Goal: Task Accomplishment & Management: Complete application form

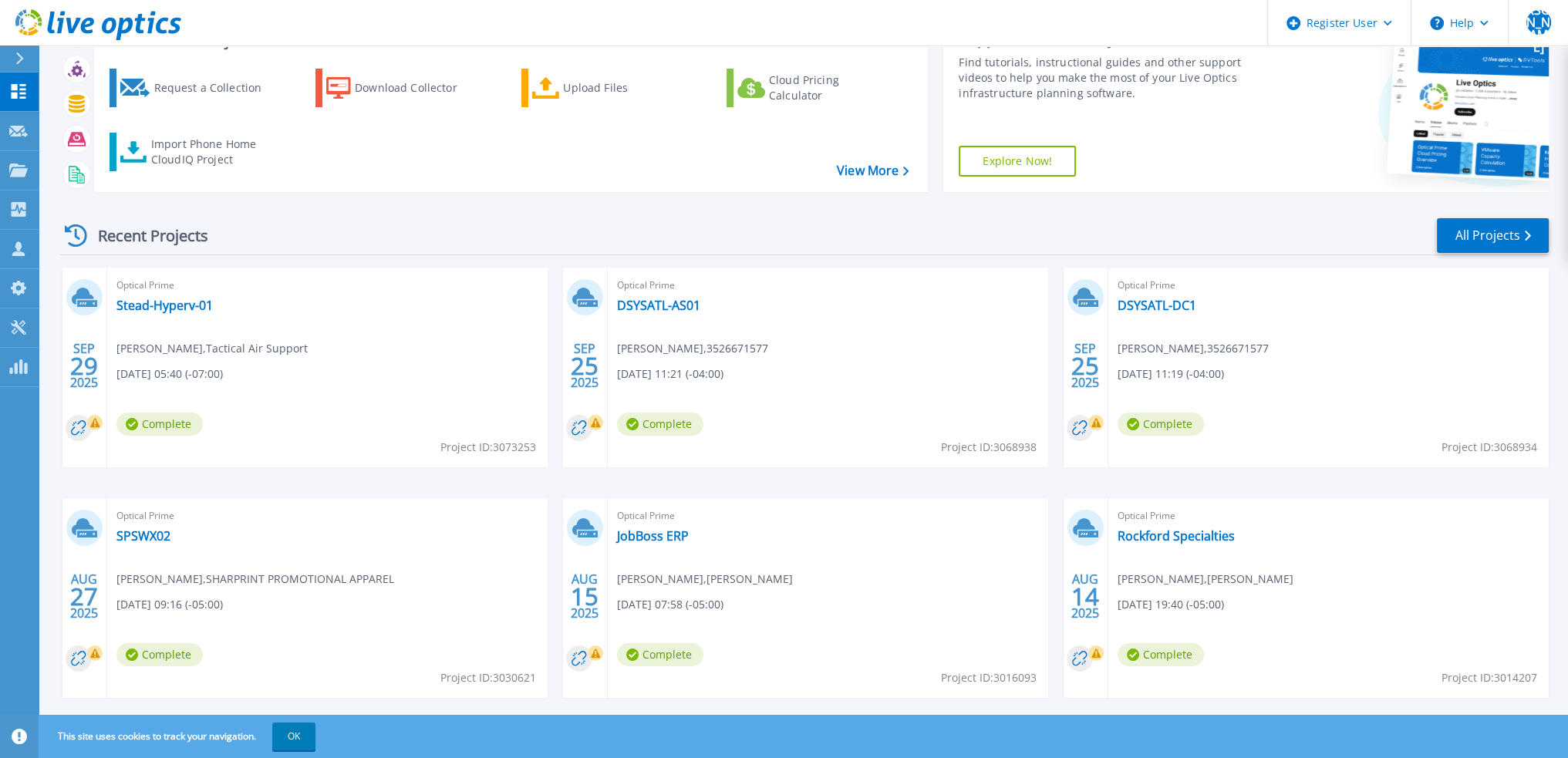
scroll to position [96, 0]
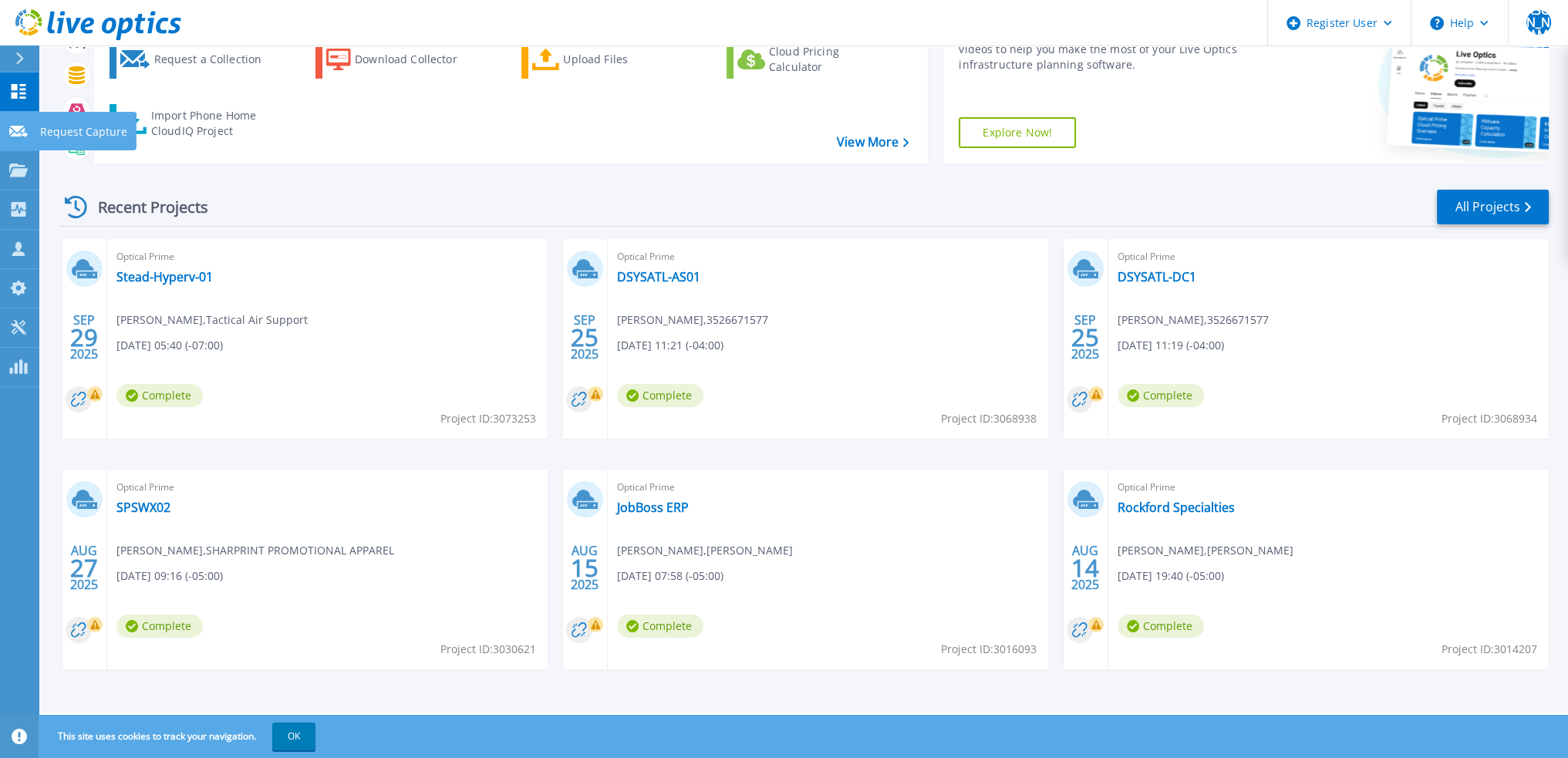
click at [20, 127] on icon at bounding box center [19, 131] width 19 height 12
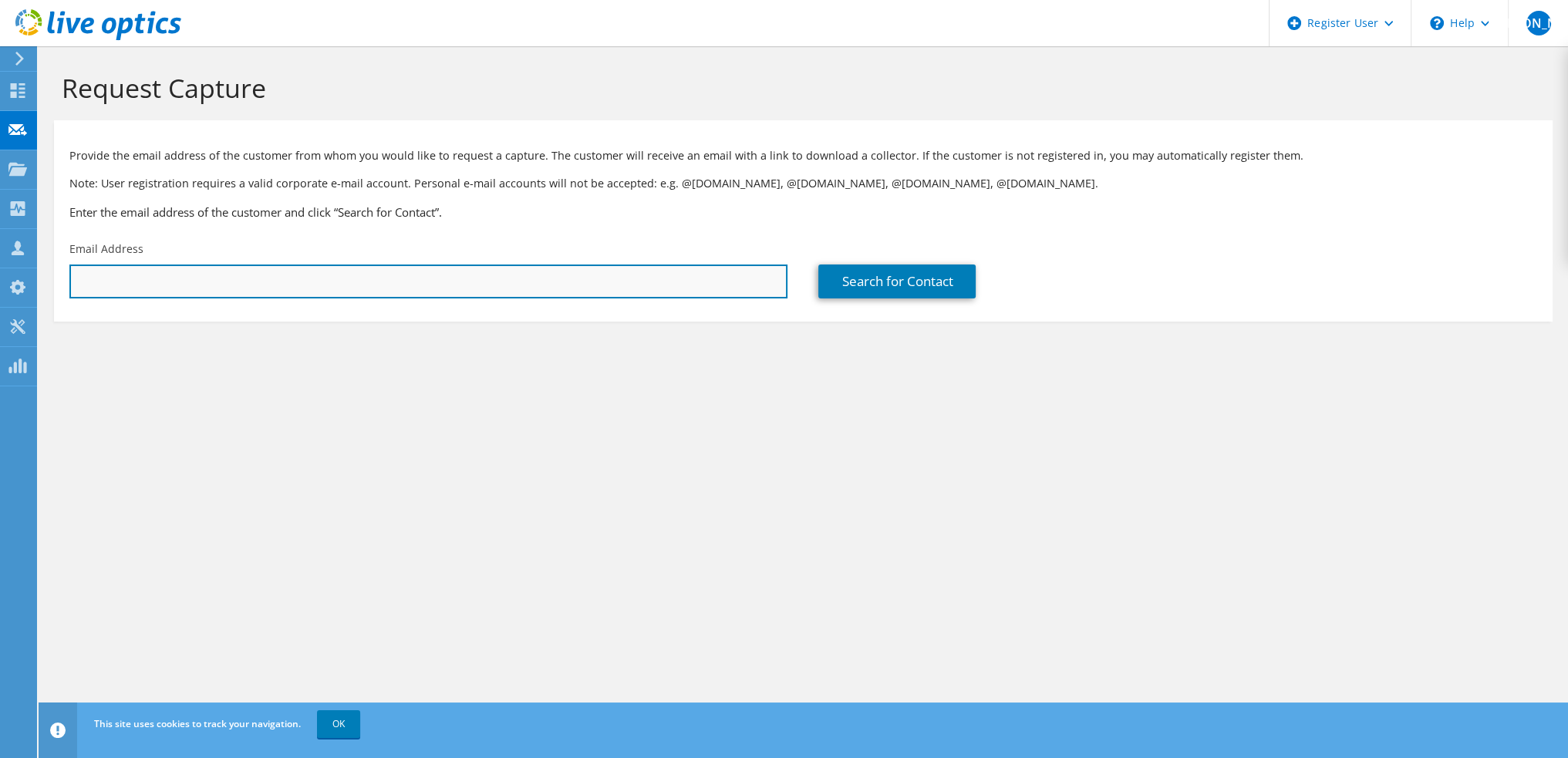
click at [172, 272] on input "text" at bounding box center [428, 281] width 718 height 34
click at [160, 283] on input "text" at bounding box center [428, 281] width 718 height 34
paste input "[PERSON_NAME][EMAIL_ADDRESS][DOMAIN_NAME]"
type input "[PERSON_NAME][EMAIL_ADDRESS][DOMAIN_NAME]"
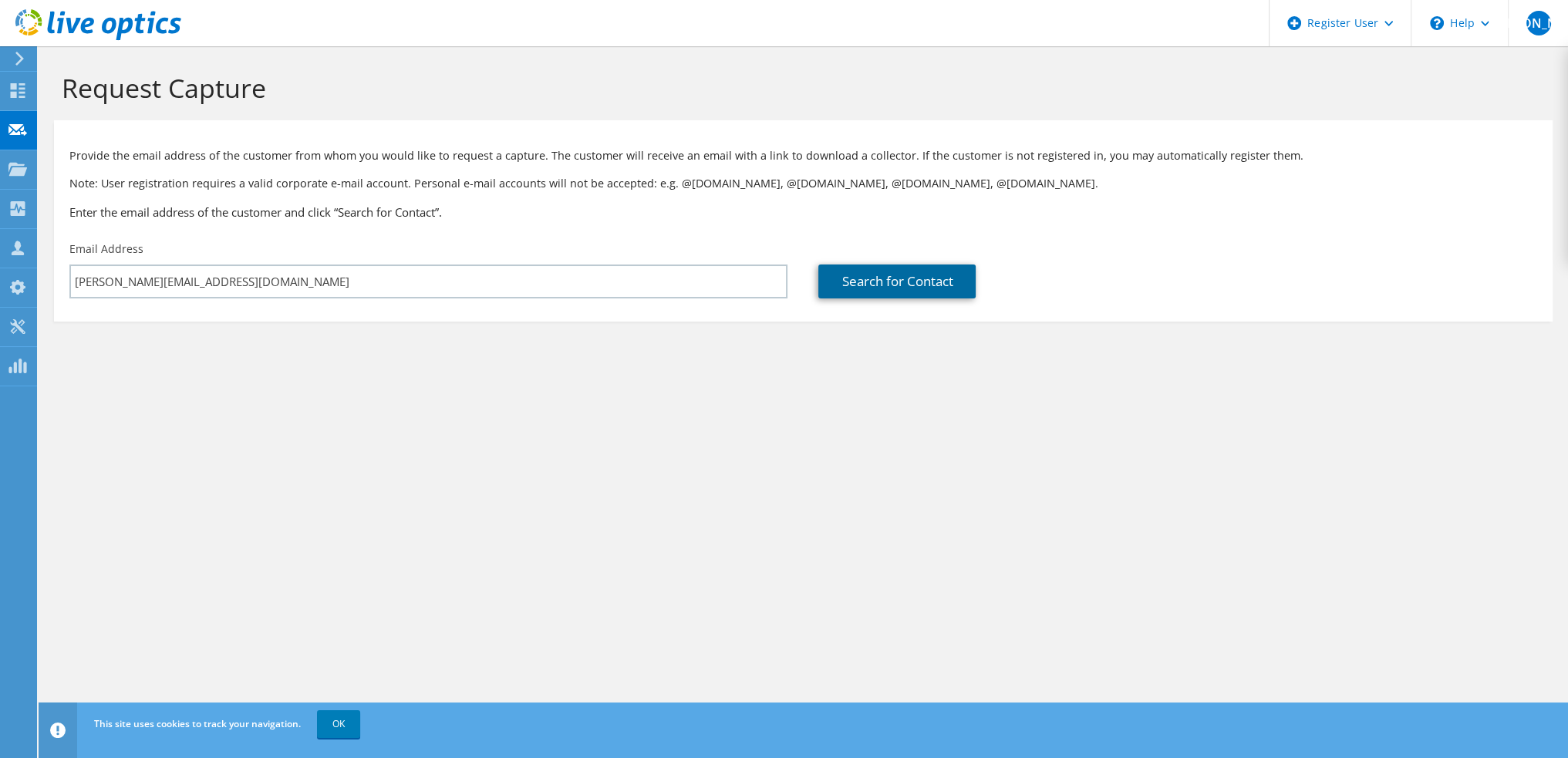
click at [921, 279] on link "Search for Contact" at bounding box center [897, 281] width 157 height 34
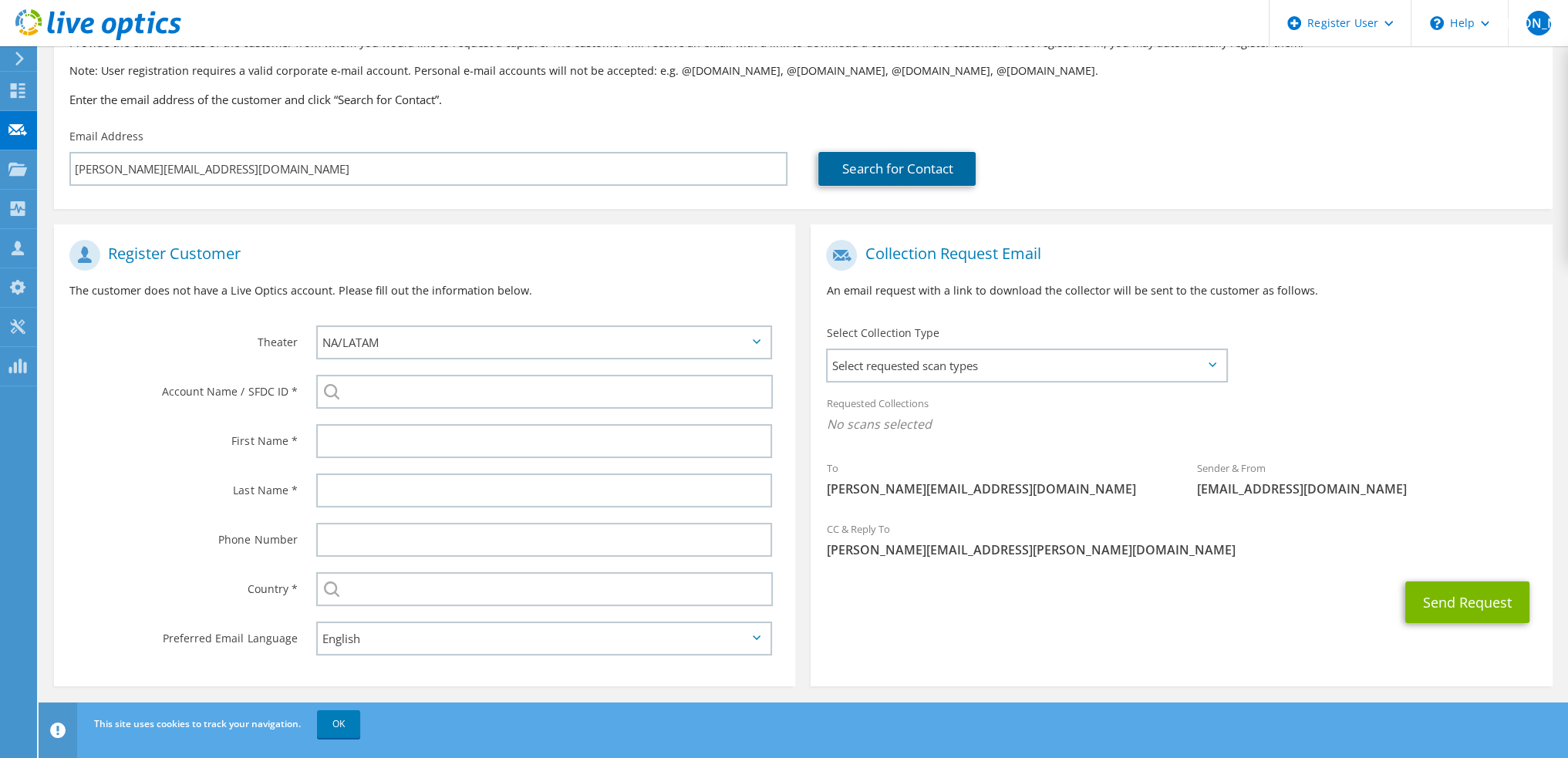
scroll to position [113, 0]
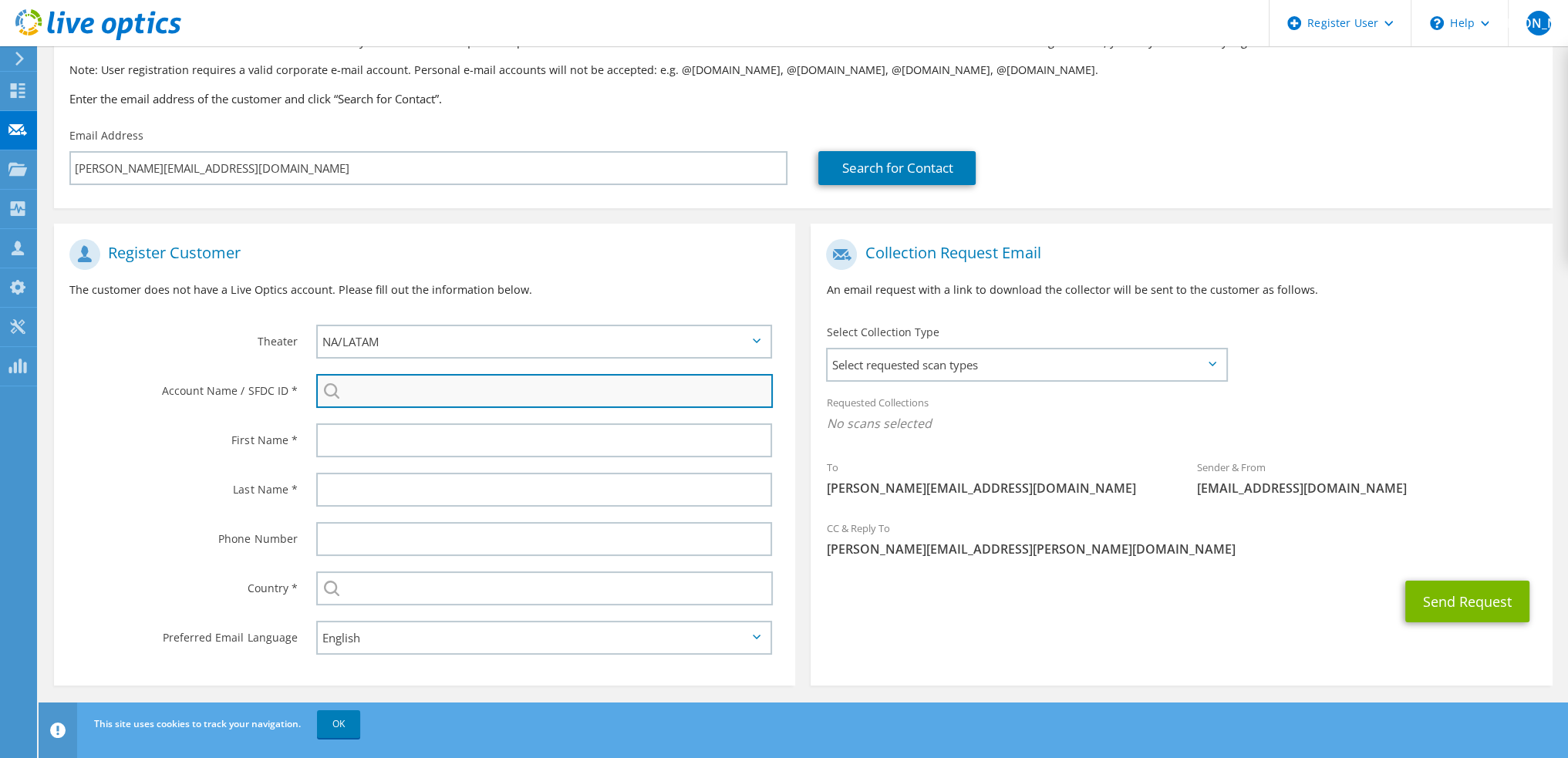
click at [428, 385] on input "search" at bounding box center [544, 391] width 456 height 34
drag, startPoint x: 403, startPoint y: 399, endPoint x: 408, endPoint y: 391, distance: 9.4
click at [404, 398] on input "search" at bounding box center [544, 391] width 456 height 34
paste input "2003438200"
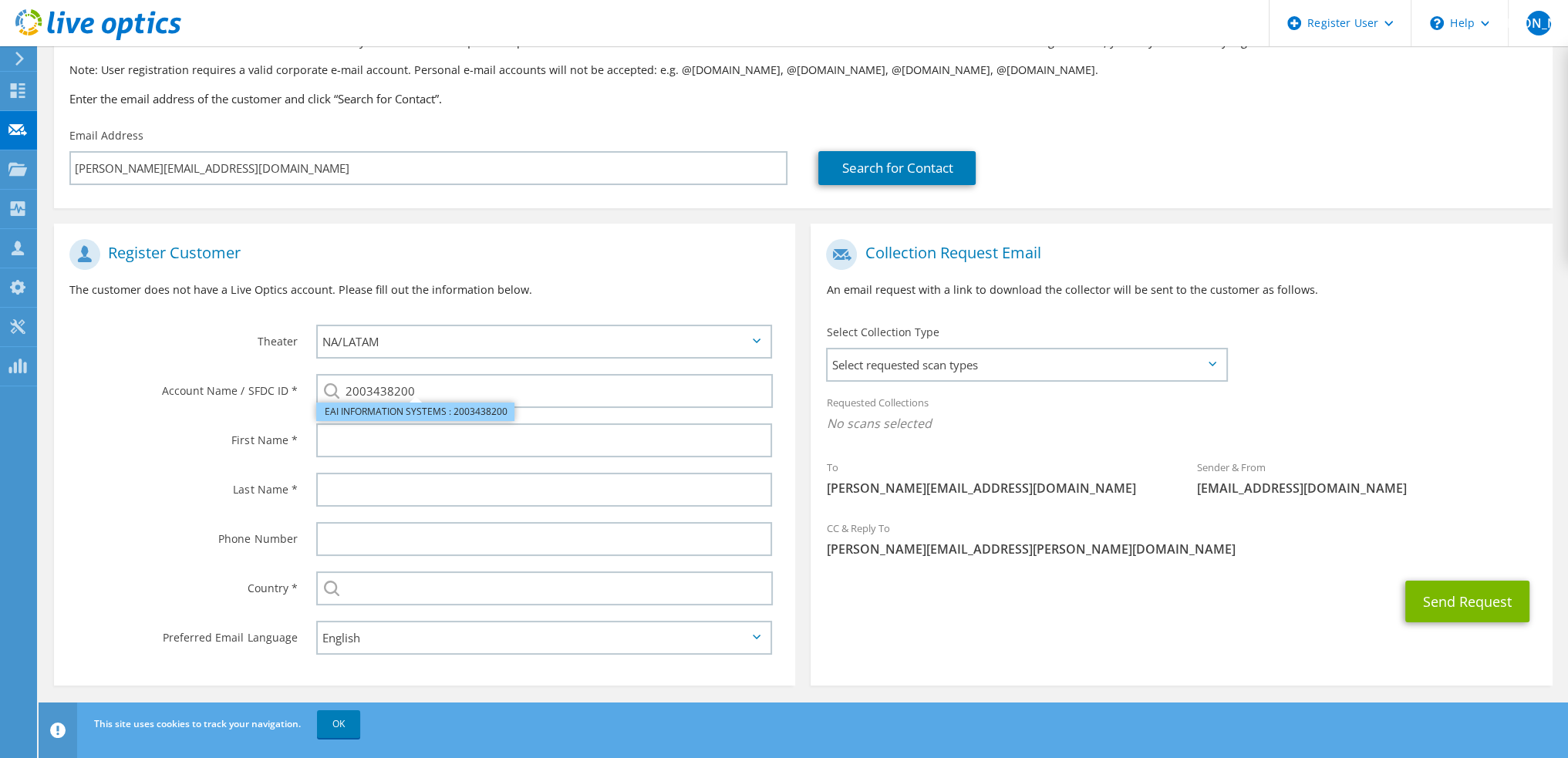
click at [372, 414] on li "EAI INFORMATION SYSTEMS : 2003438200" at bounding box center [415, 412] width 198 height 19
type input "EAI INFORMATION SYSTEMS : 2003438200"
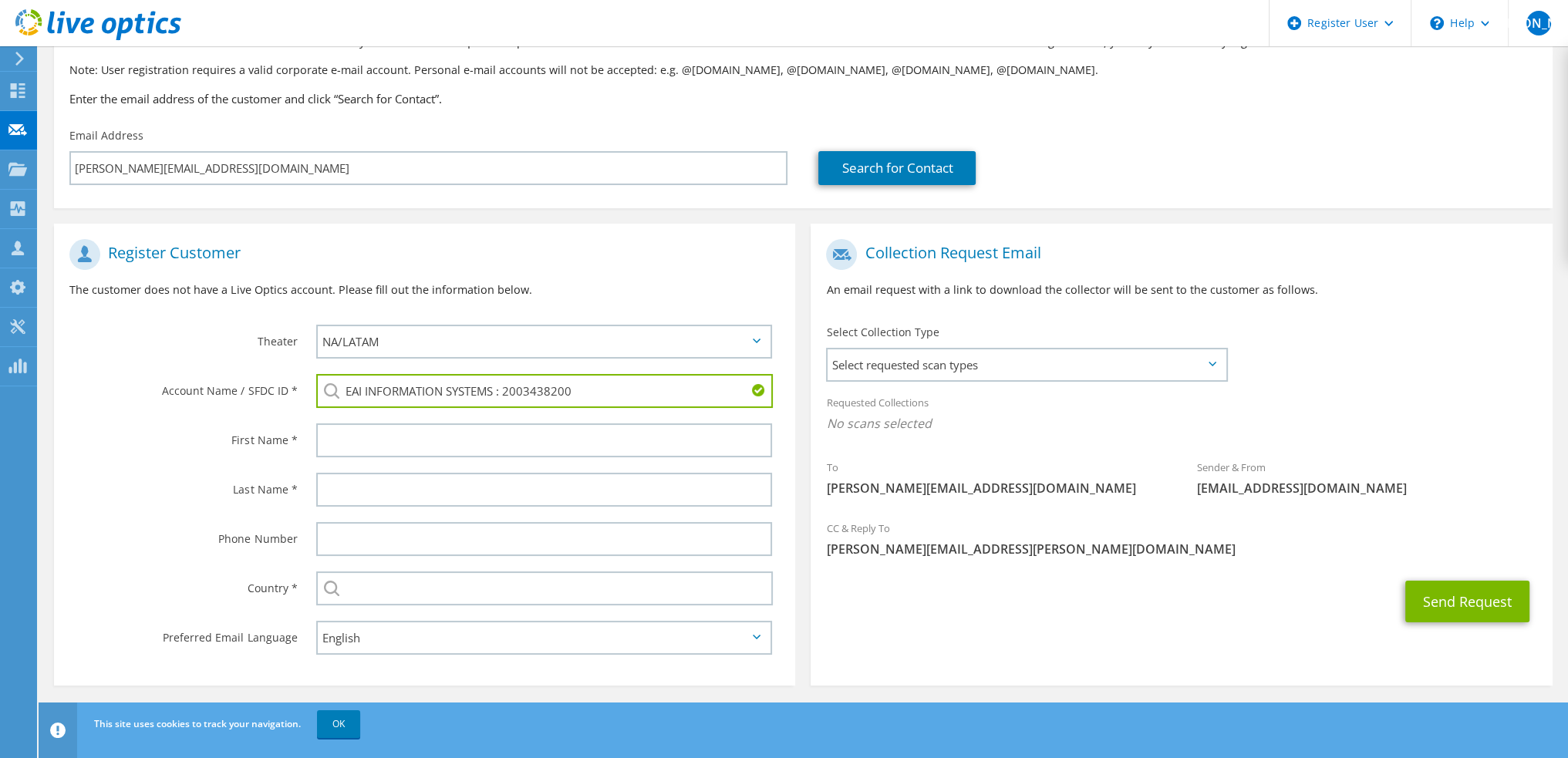
click at [194, 435] on label "First Name *" at bounding box center [183, 435] width 227 height 24
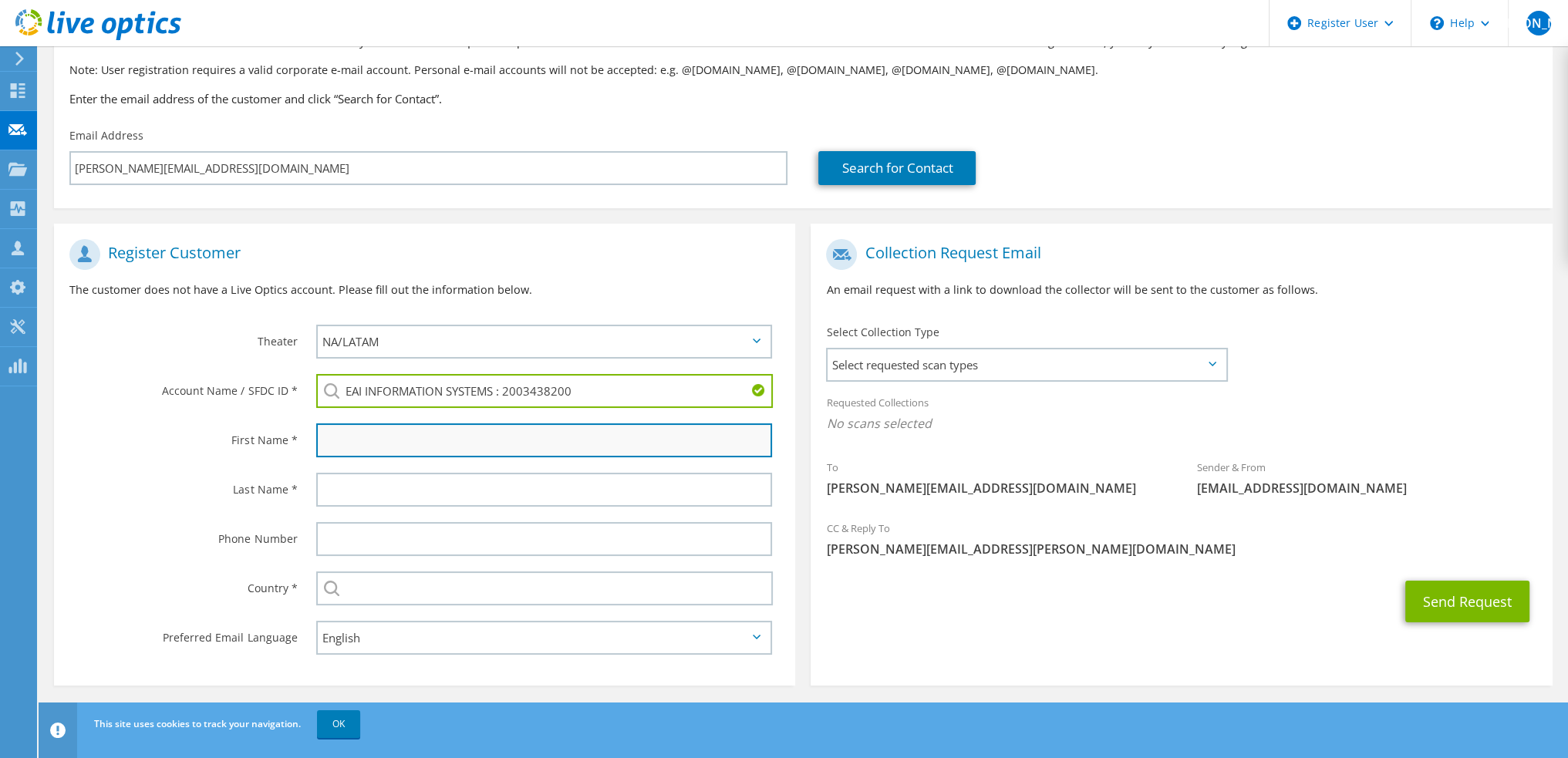
click at [364, 436] on input "text" at bounding box center [544, 440] width 456 height 34
click at [371, 424] on input "text" at bounding box center [544, 440] width 456 height 34
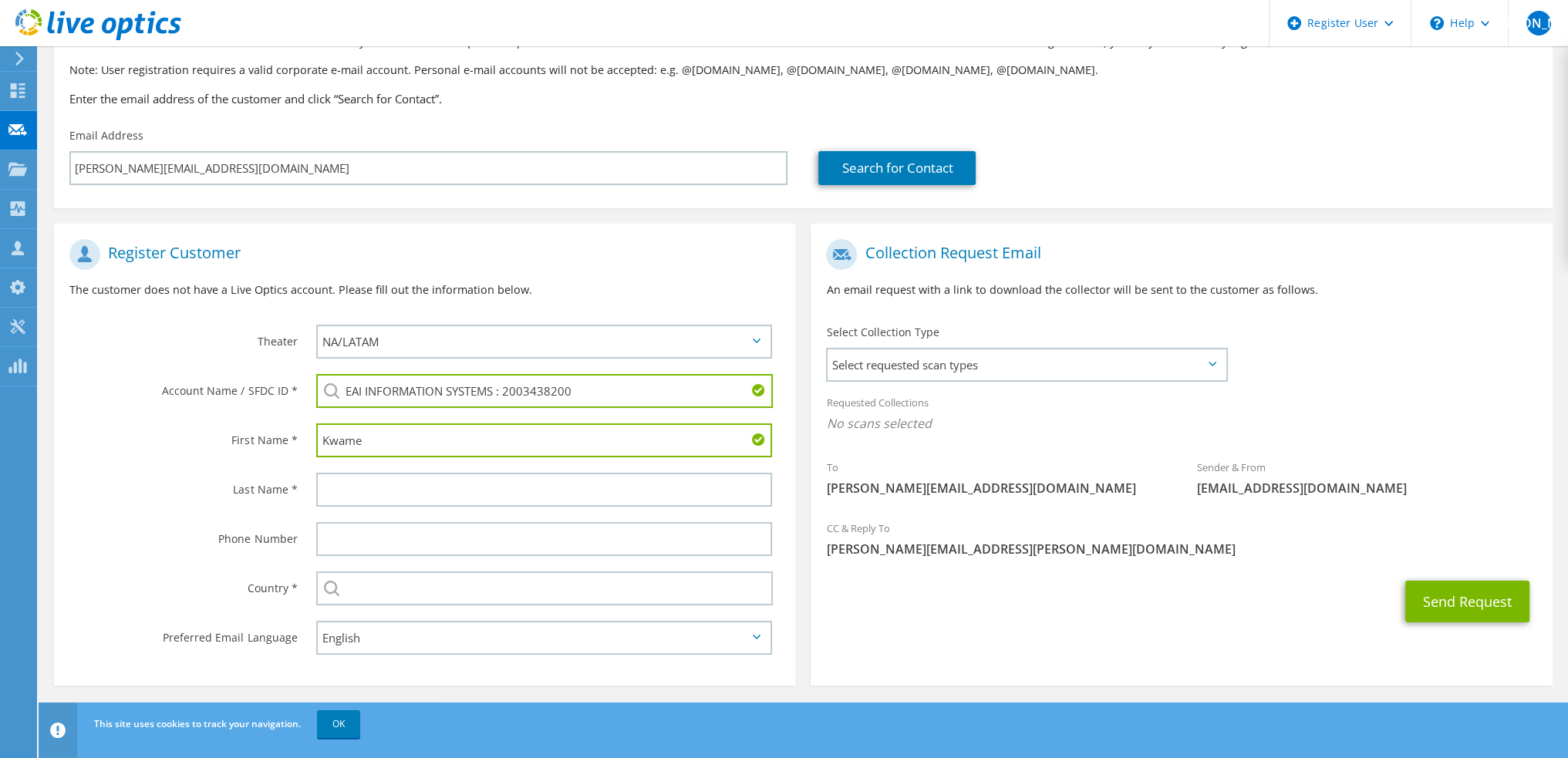
type input "Kwame"
type input "Essieh"
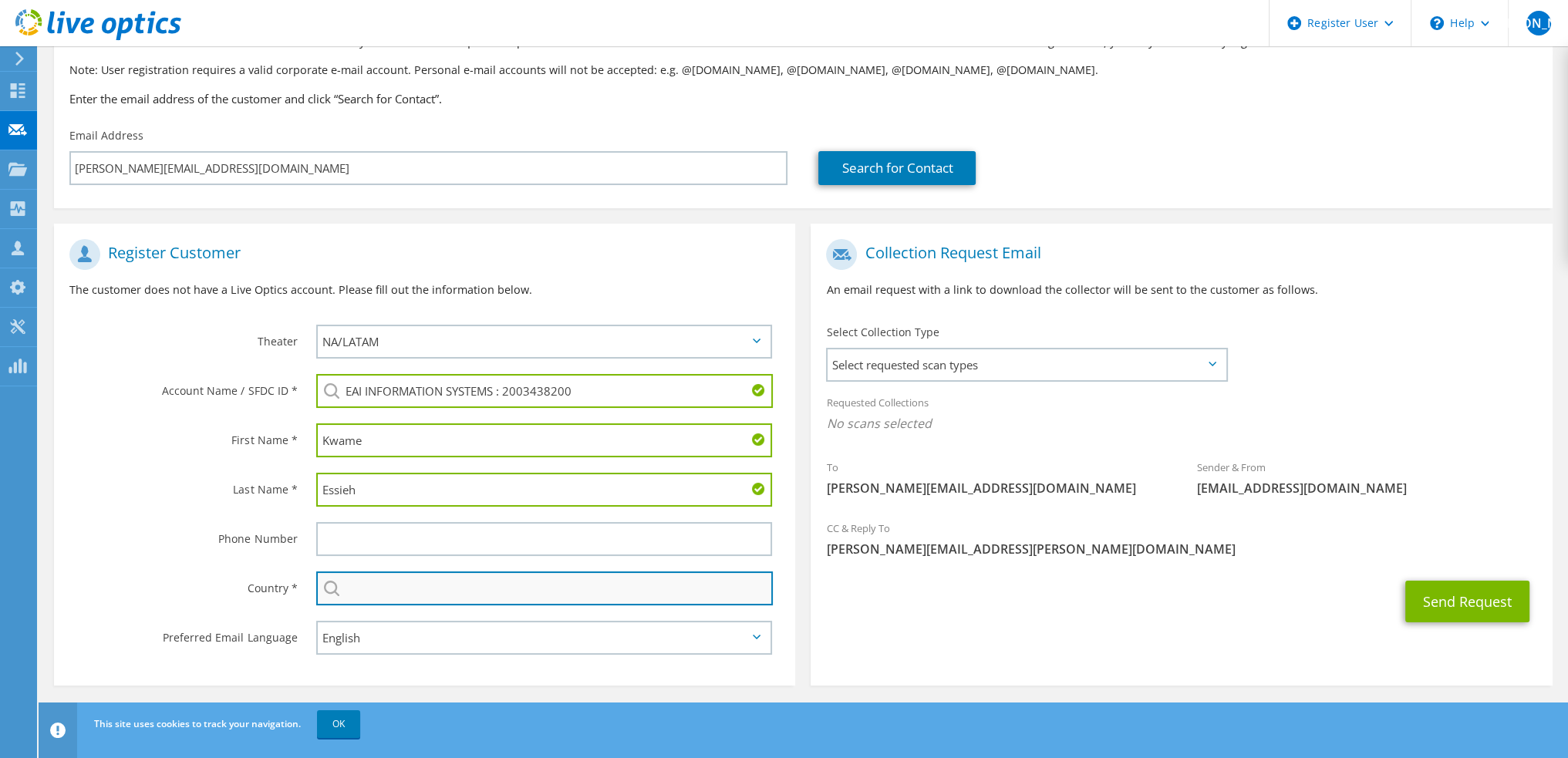
click at [402, 589] on input "text" at bounding box center [544, 588] width 456 height 34
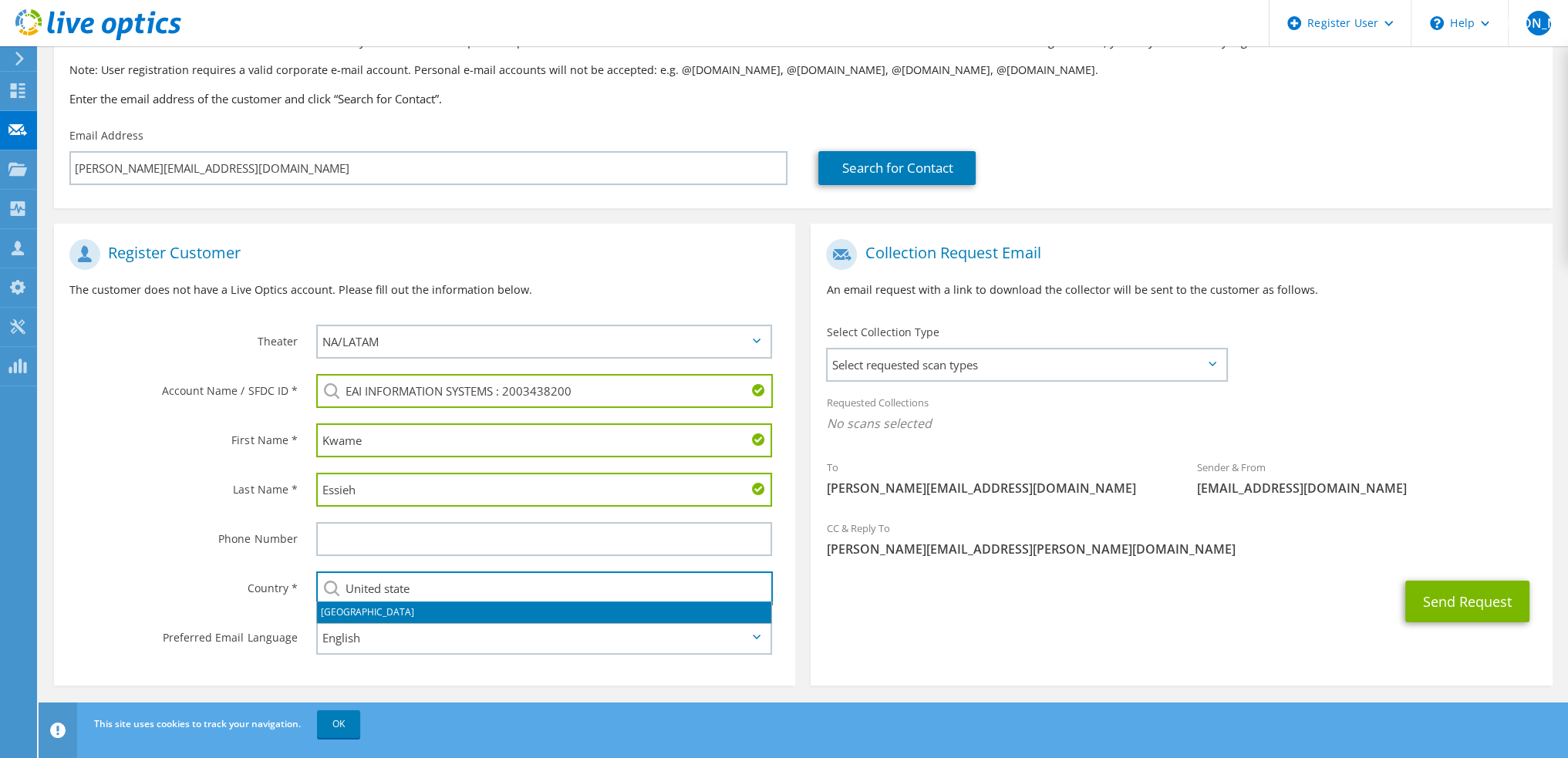
click at [389, 606] on li "[GEOGRAPHIC_DATA]" at bounding box center [544, 612] width 454 height 21
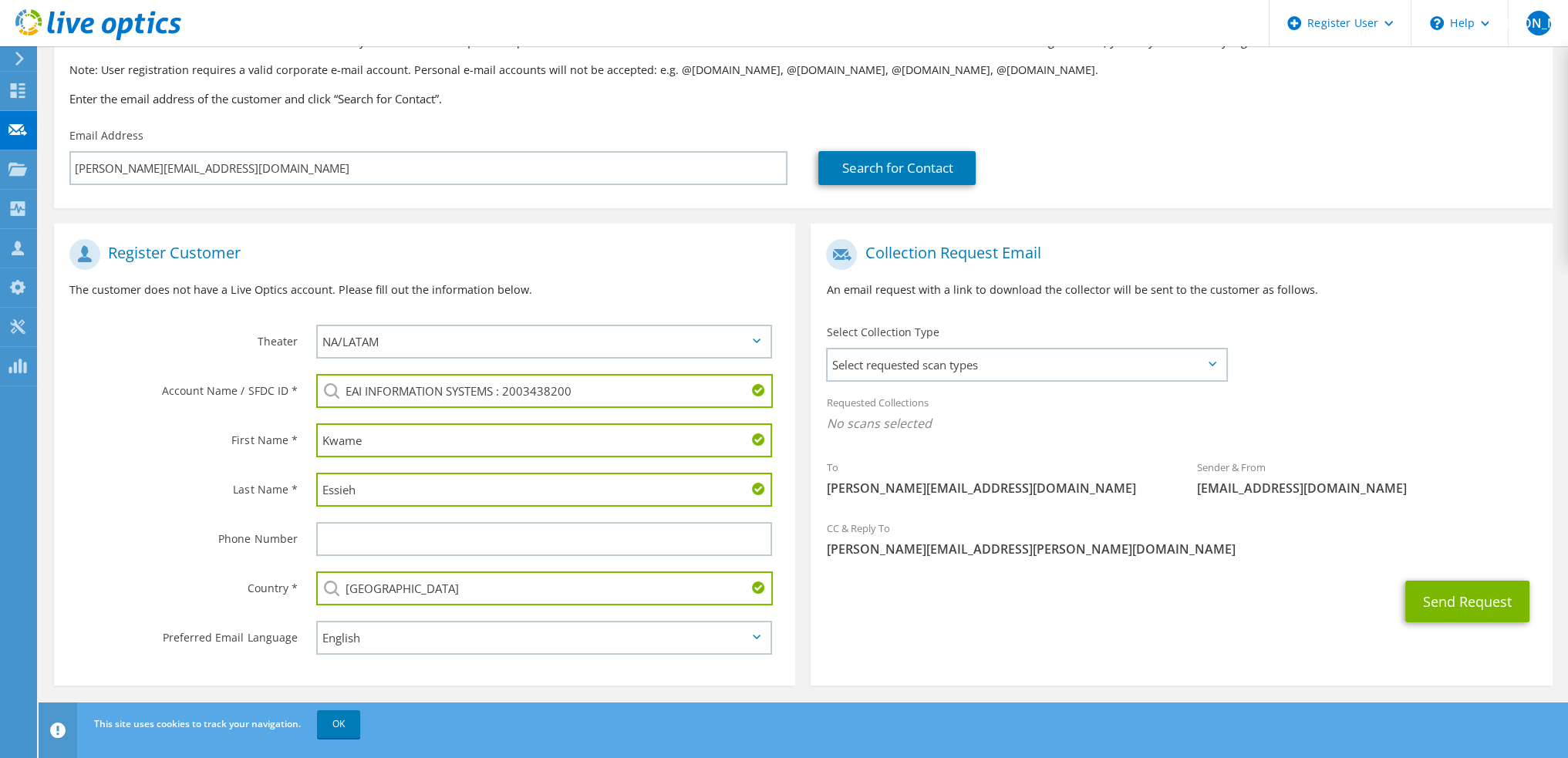
type input "[GEOGRAPHIC_DATA]"
click at [119, 537] on label "Phone Number" at bounding box center [183, 534] width 227 height 24
click at [909, 375] on span "Select requested scan types" at bounding box center [1027, 364] width 398 height 31
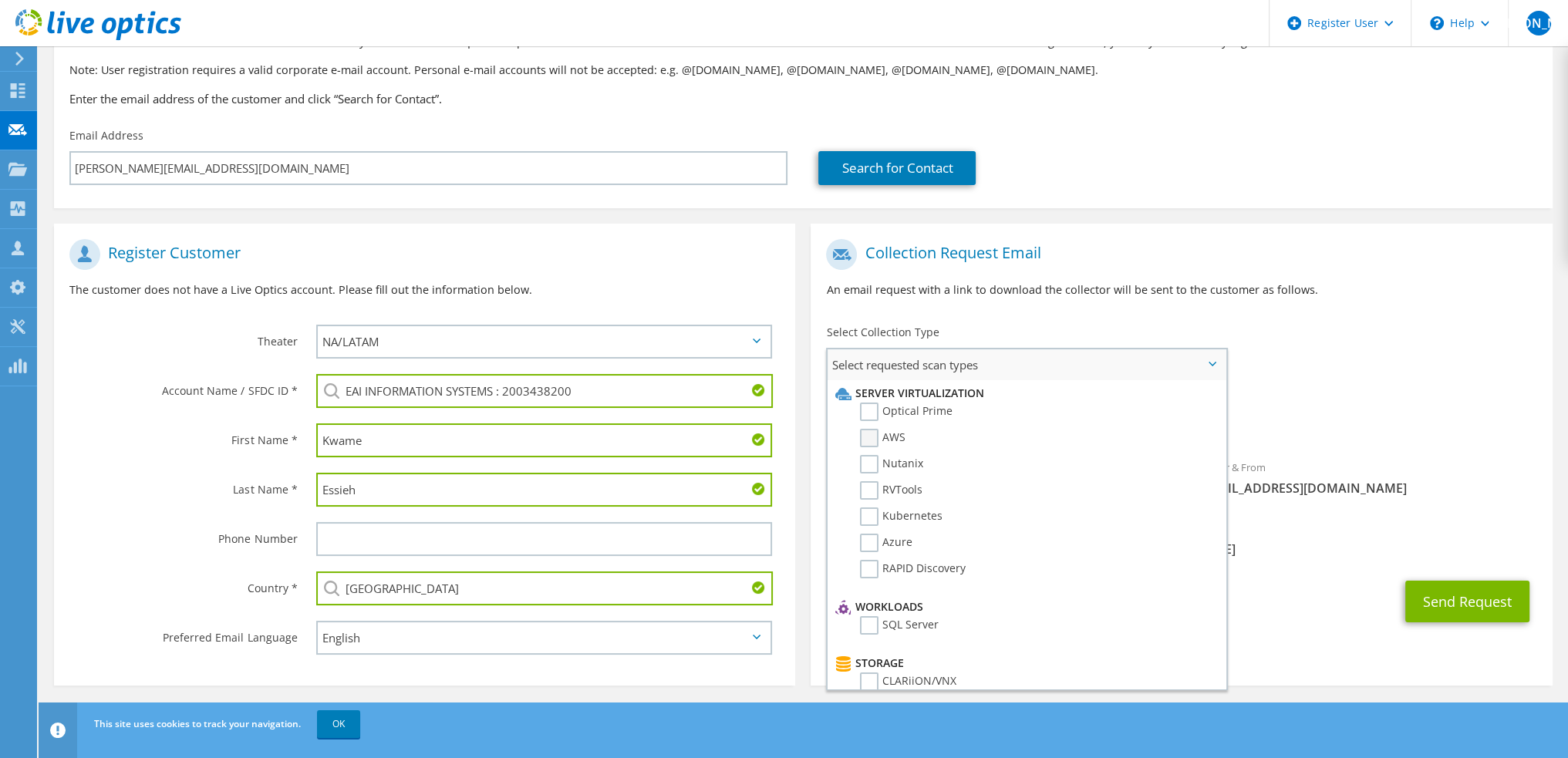
click at [872, 435] on label "AWS" at bounding box center [883, 438] width 46 height 19
click at [0, 0] on input "AWS" at bounding box center [0, 0] width 0 height 0
click at [1348, 411] on div "Requested Collections No scans selected AWS" at bounding box center [1181, 417] width 741 height 61
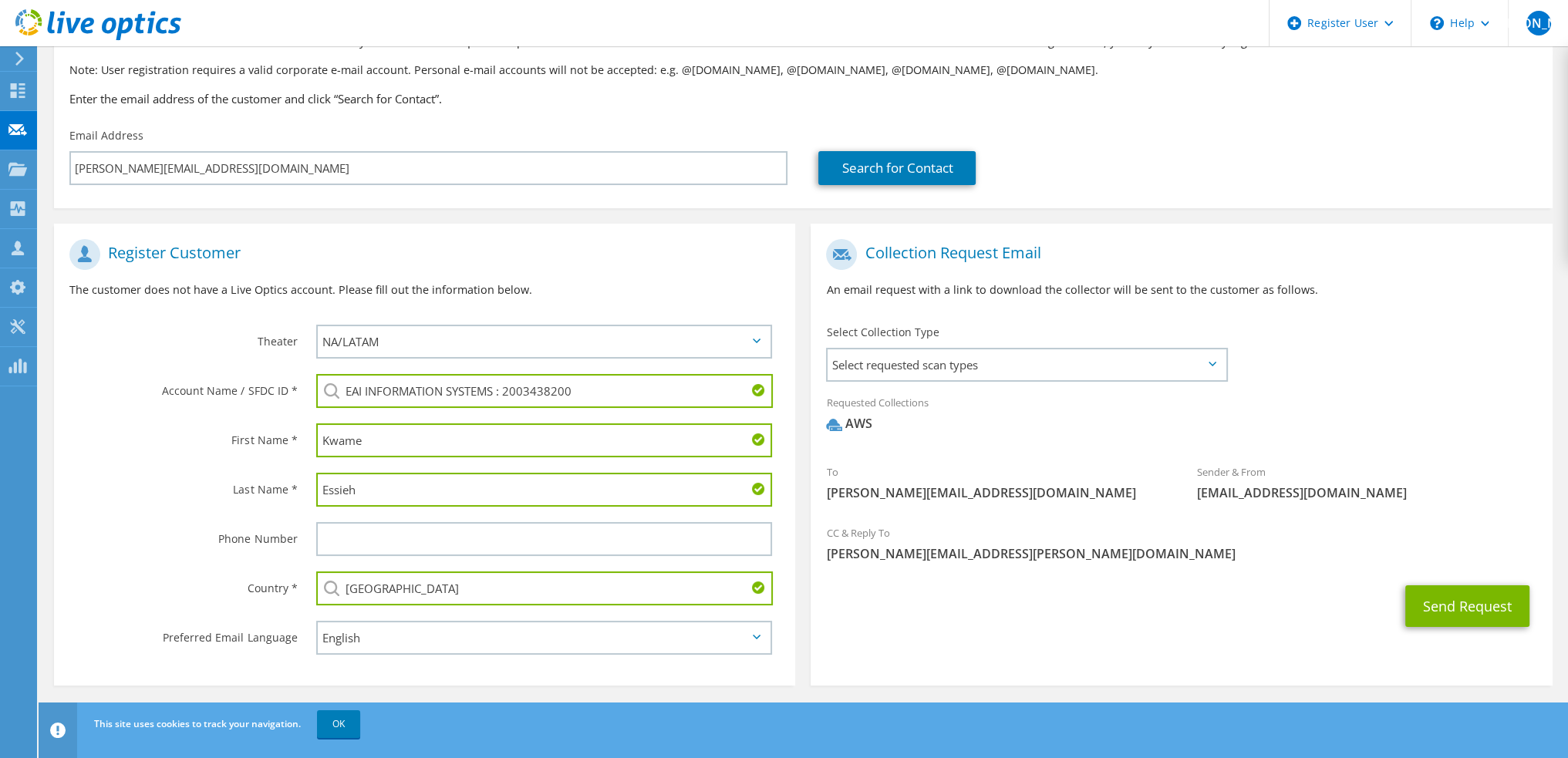
click at [1138, 559] on span "[PERSON_NAME][EMAIL_ADDRESS][PERSON_NAME][DOMAIN_NAME]" at bounding box center [1181, 554] width 710 height 17
click at [960, 373] on span "Select requested scan types" at bounding box center [1027, 364] width 398 height 31
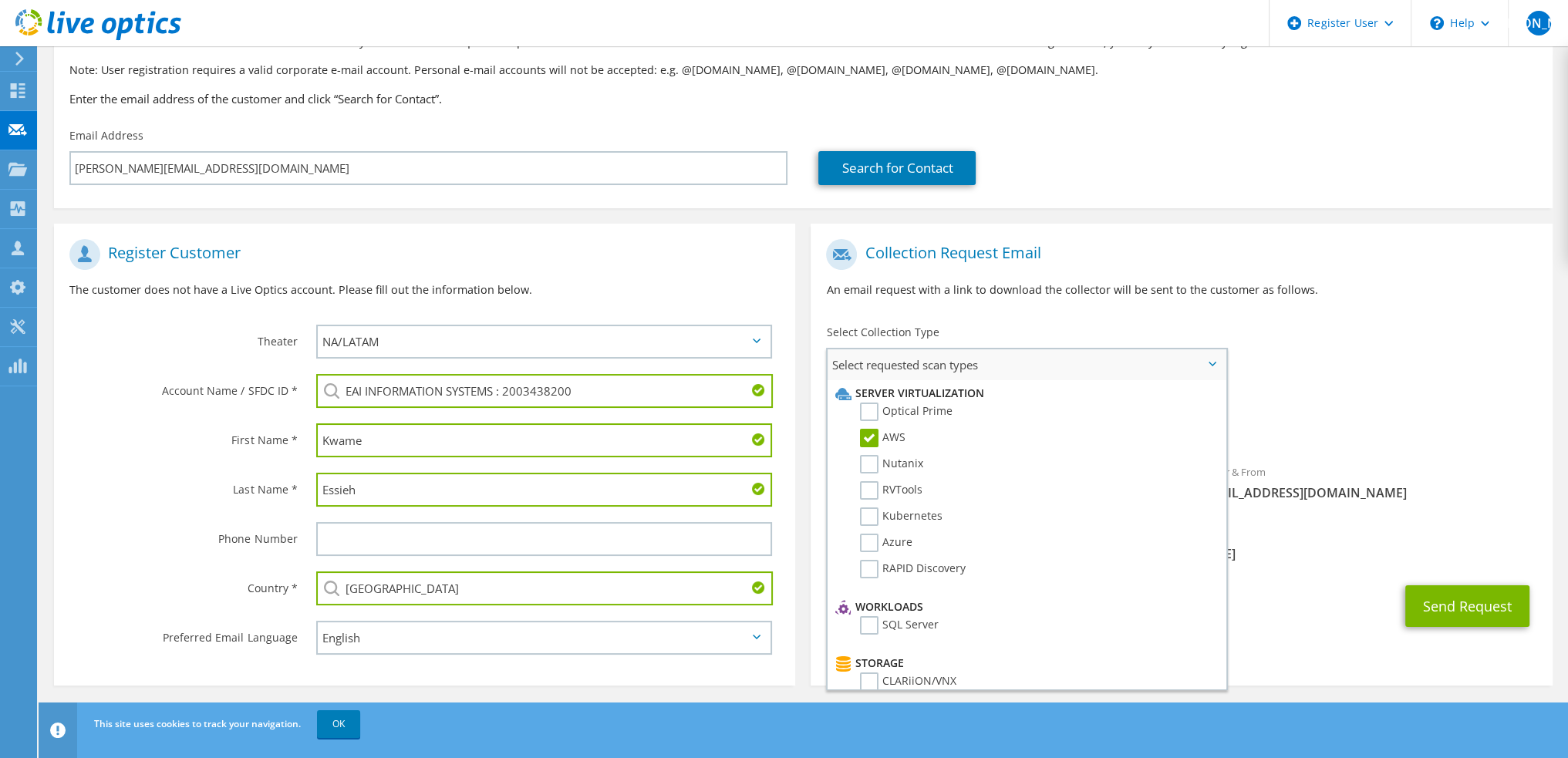
click at [875, 438] on label "AWS" at bounding box center [883, 438] width 46 height 19
click at [0, 0] on input "AWS" at bounding box center [0, 0] width 0 height 0
click at [867, 415] on label "Optical Prime" at bounding box center [906, 412] width 93 height 19
click at [0, 0] on input "Optical Prime" at bounding box center [0, 0] width 0 height 0
click at [1373, 418] on span "Optical Prime" at bounding box center [1181, 427] width 710 height 25
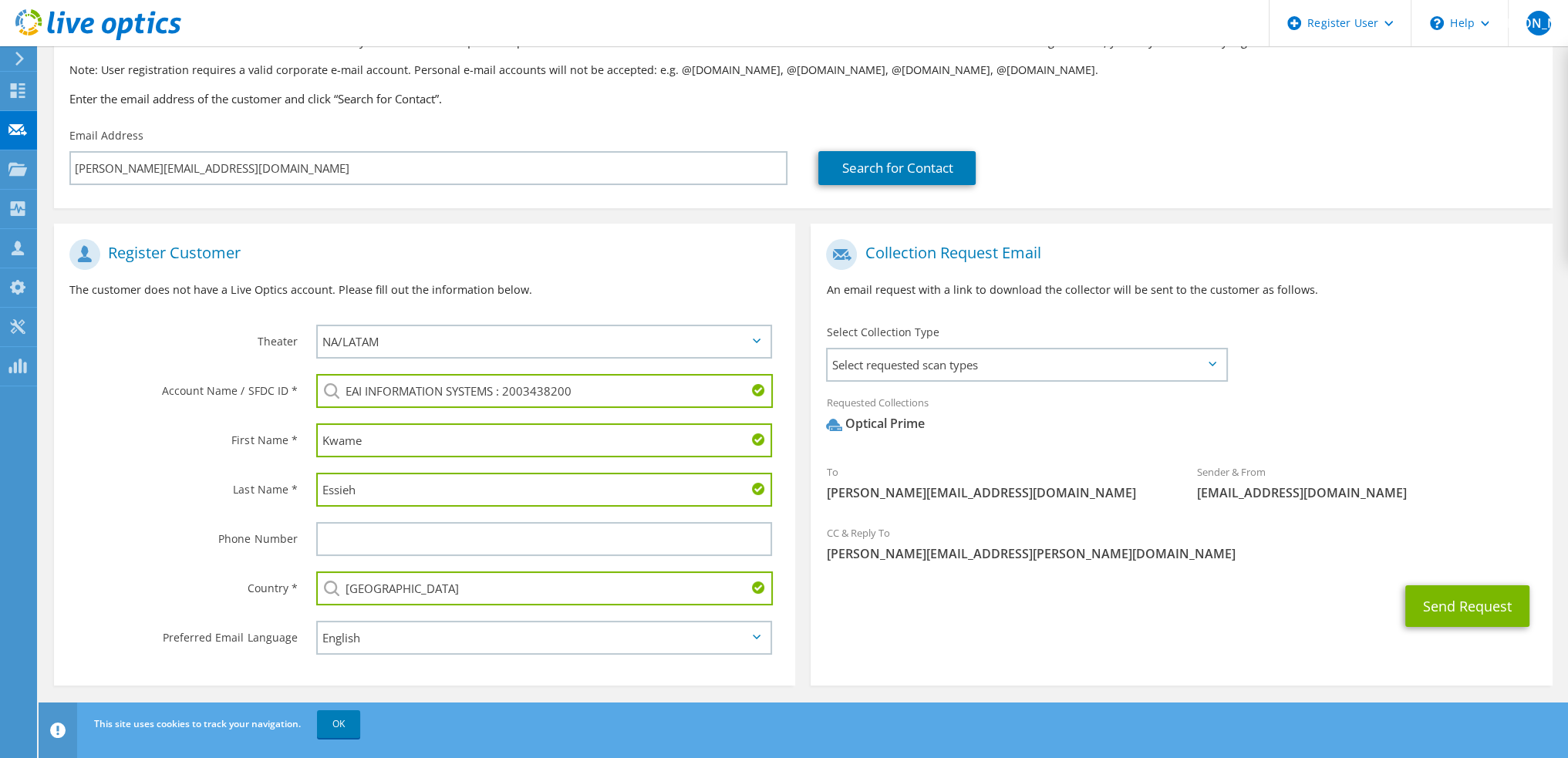
click at [1135, 582] on div "Send Request" at bounding box center [1181, 605] width 741 height 57
click at [1441, 610] on button "Send Request" at bounding box center [1467, 605] width 124 height 42
